Goal: Register for event/course

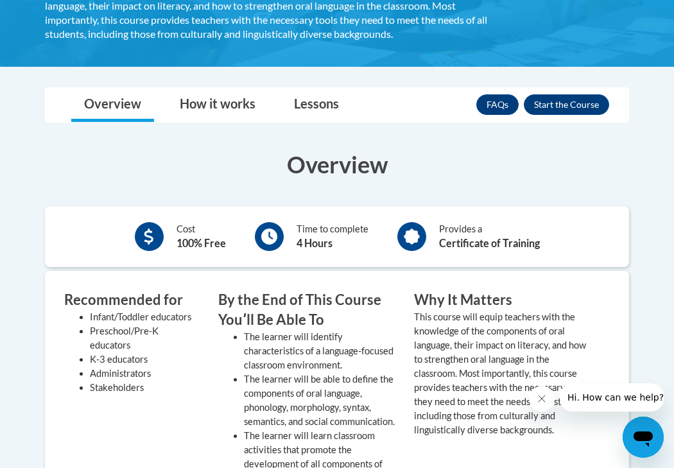
scroll to position [295, 0]
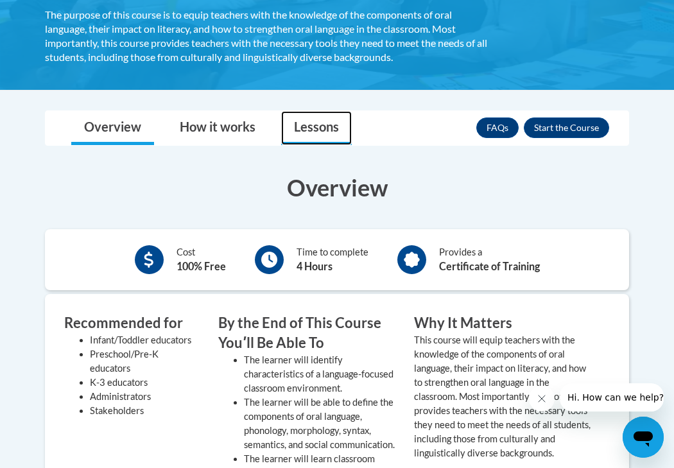
click at [315, 132] on link "Lessons" at bounding box center [316, 128] width 71 height 34
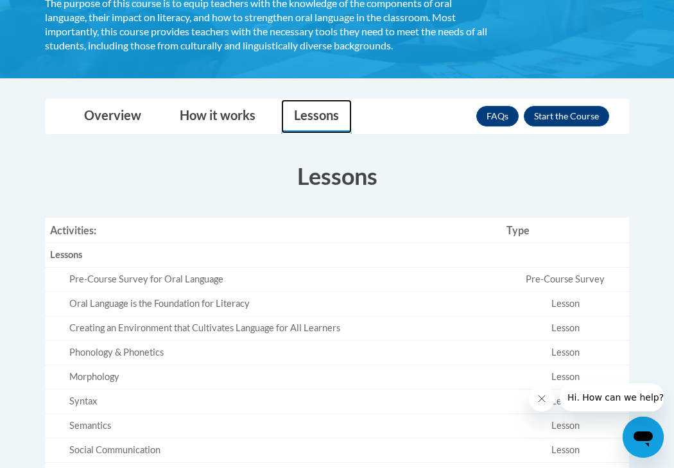
scroll to position [311, 0]
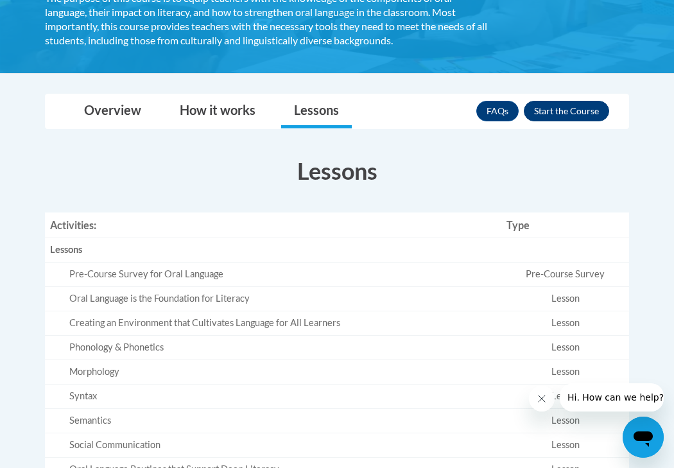
click at [577, 105] on button "Enroll" at bounding box center [566, 111] width 85 height 21
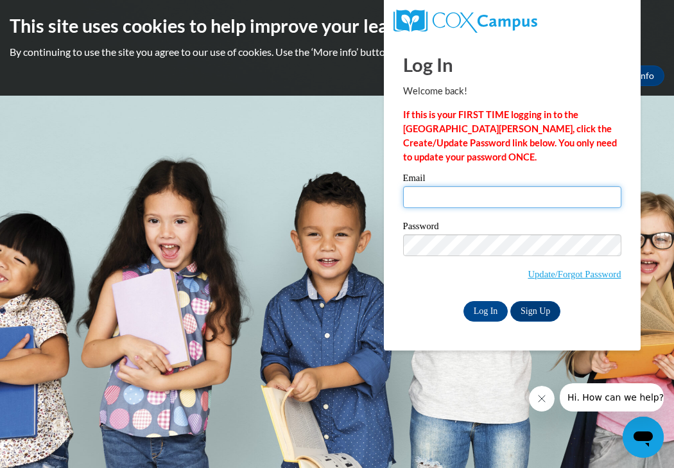
type input "hansina@vcu.edu"
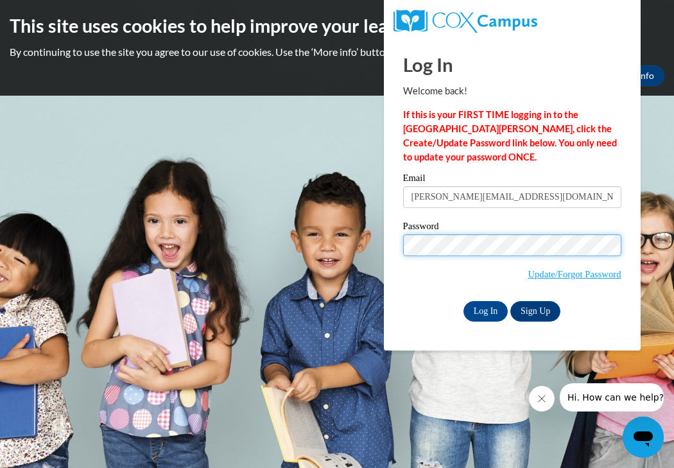
click at [485, 309] on input "Log In" at bounding box center [486, 311] width 45 height 21
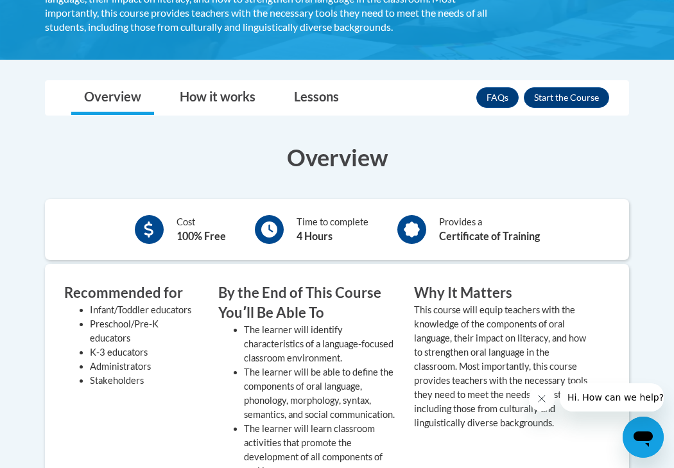
scroll to position [328, 0]
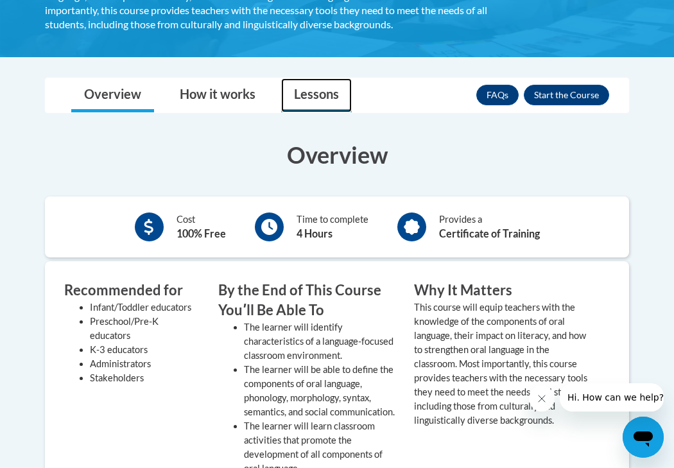
click at [331, 95] on link "Lessons" at bounding box center [316, 95] width 71 height 34
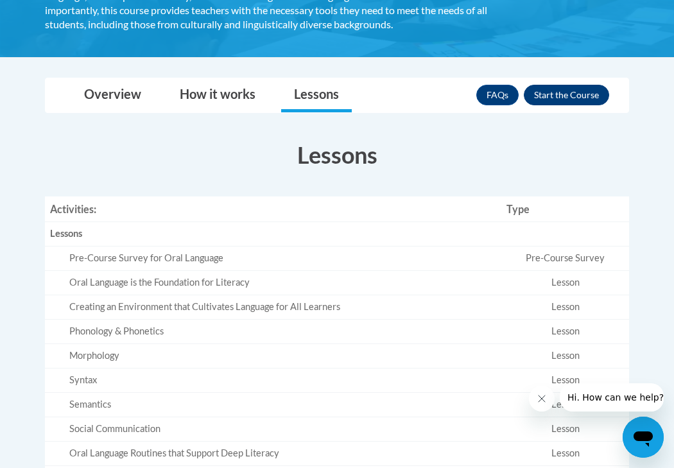
click at [562, 92] on button "Enroll" at bounding box center [566, 95] width 85 height 21
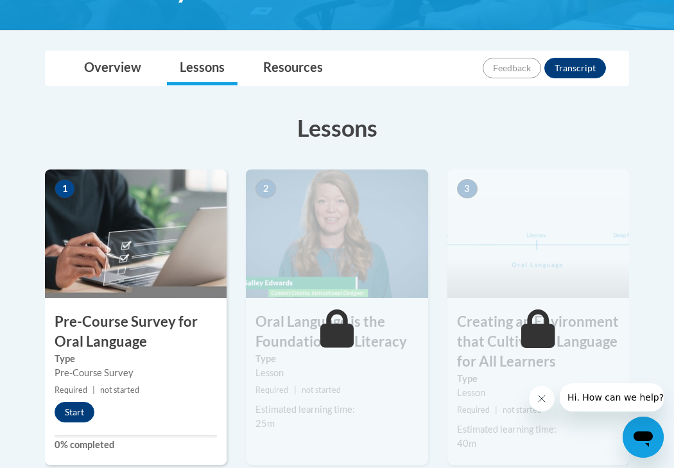
scroll to position [295, 0]
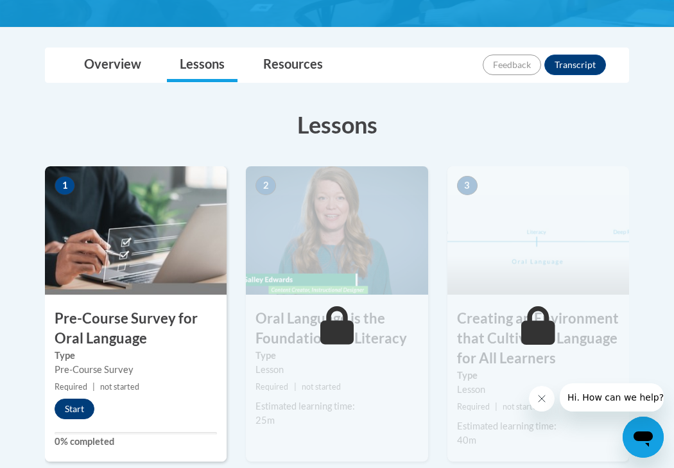
click at [85, 402] on button "Start" at bounding box center [75, 409] width 40 height 21
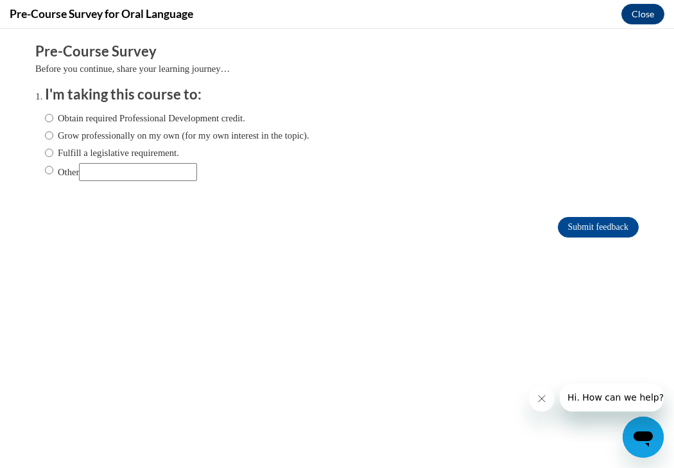
scroll to position [0, 0]
click at [49, 166] on input "Other" at bounding box center [49, 170] width 8 height 14
radio input "true"
click at [592, 222] on input "Submit feedback" at bounding box center [598, 227] width 81 height 21
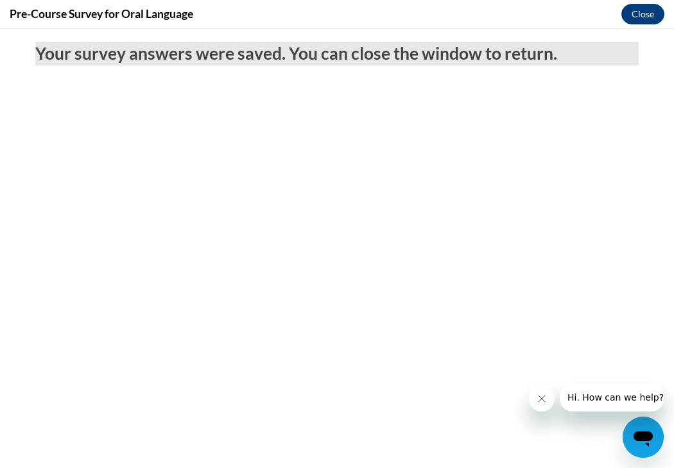
click at [651, 12] on button "Close" at bounding box center [643, 14] width 43 height 21
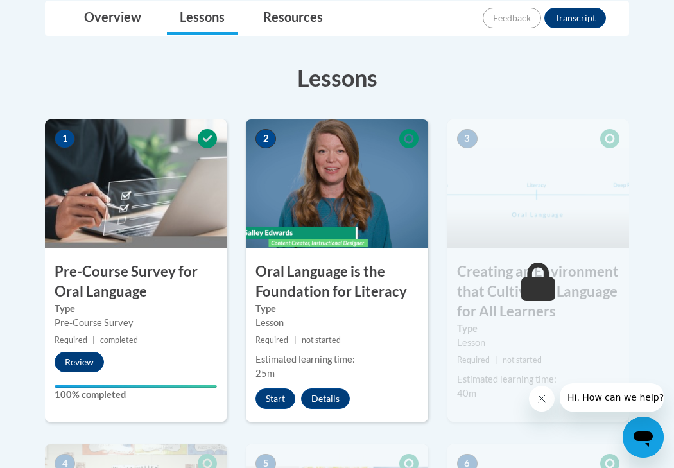
scroll to position [346, 0]
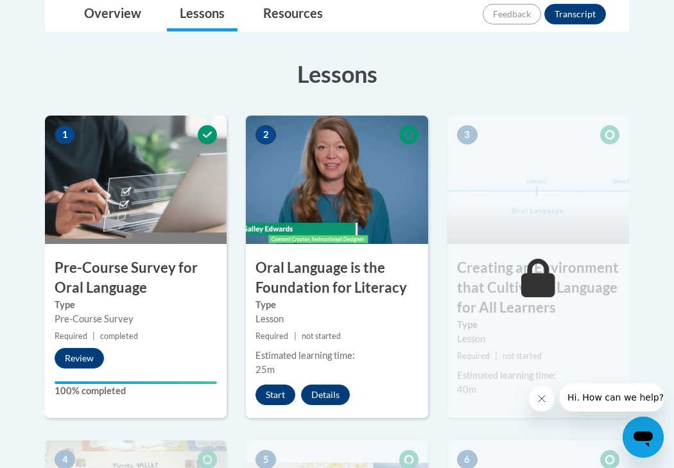
click at [284, 394] on button "Start" at bounding box center [276, 395] width 40 height 21
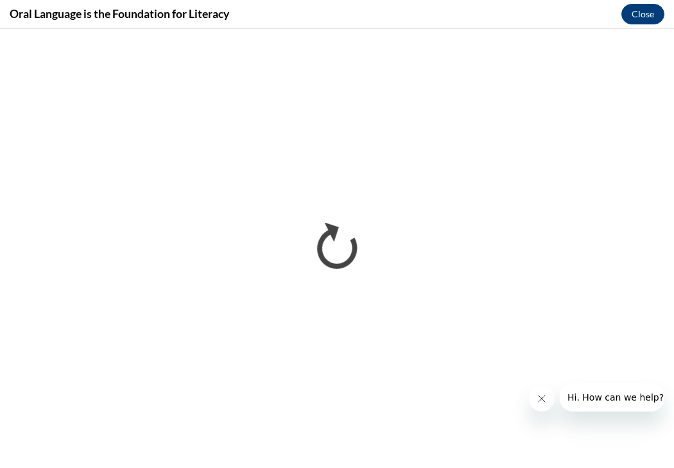
scroll to position [0, 0]
